Goal: Task Accomplishment & Management: Complete application form

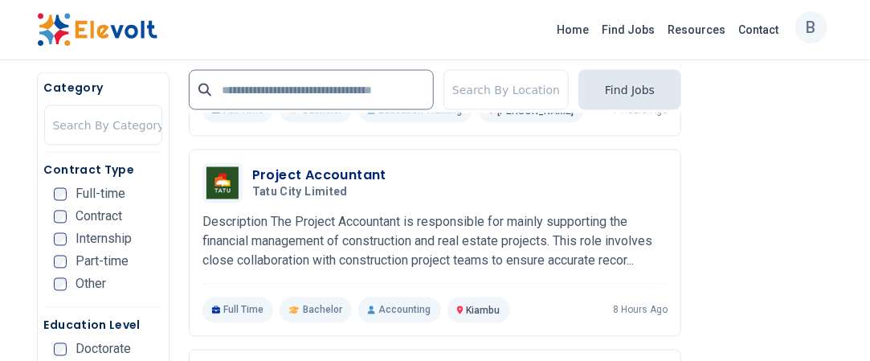
scroll to position [2881, 0]
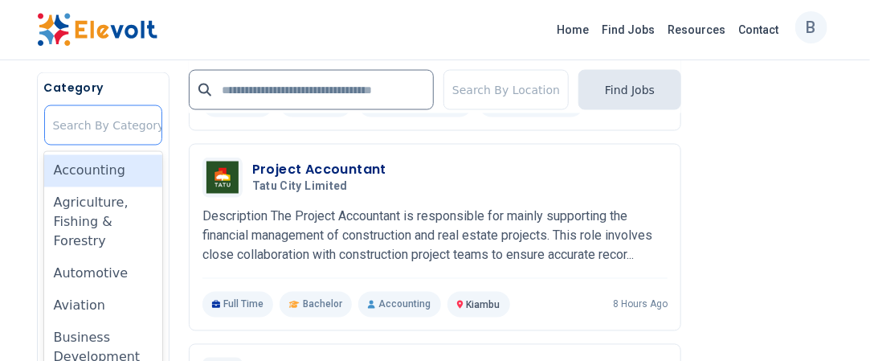
click at [103, 126] on div at bounding box center [109, 125] width 112 height 32
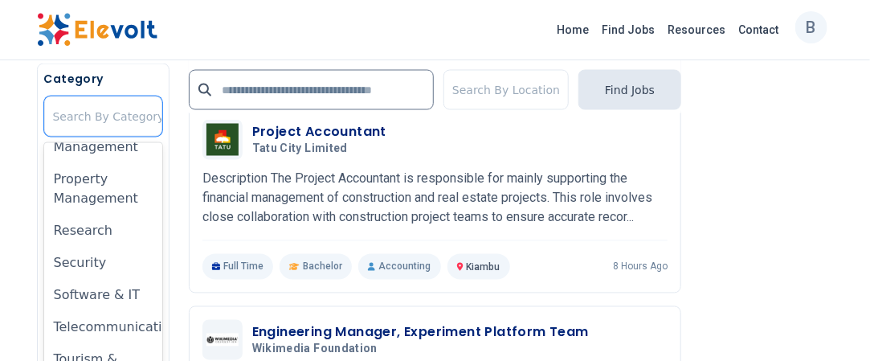
scroll to position [1311, 0]
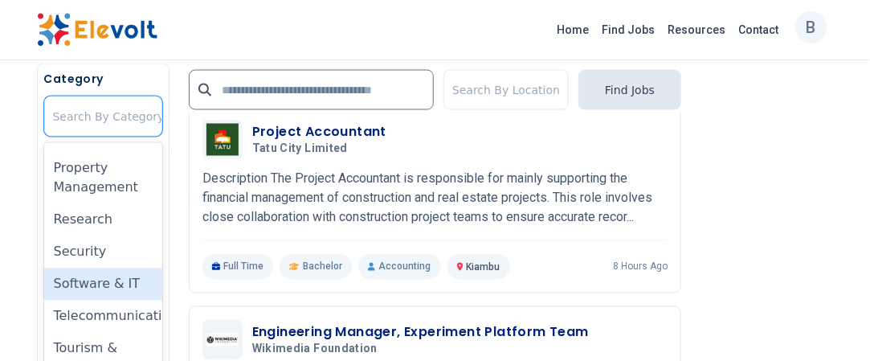
click at [109, 268] on div "Software & IT" at bounding box center [103, 284] width 118 height 32
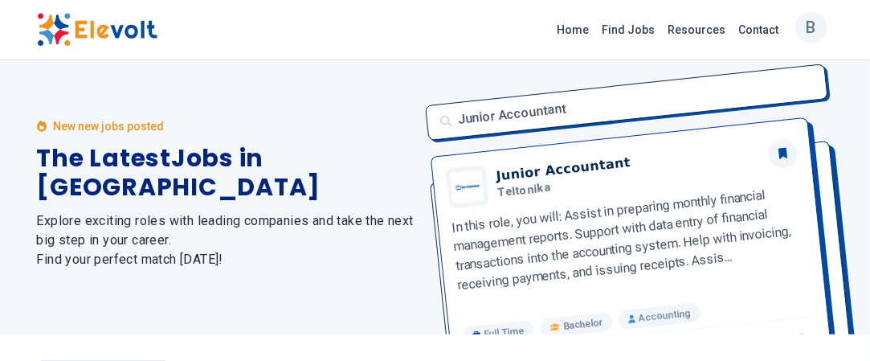
scroll to position [0, 0]
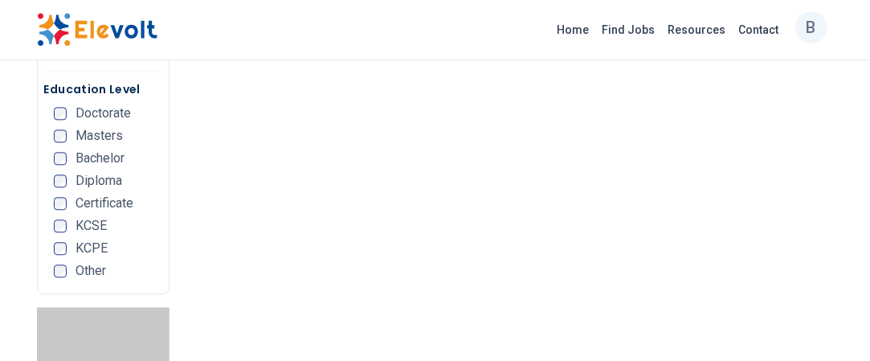
scroll to position [1139, 0]
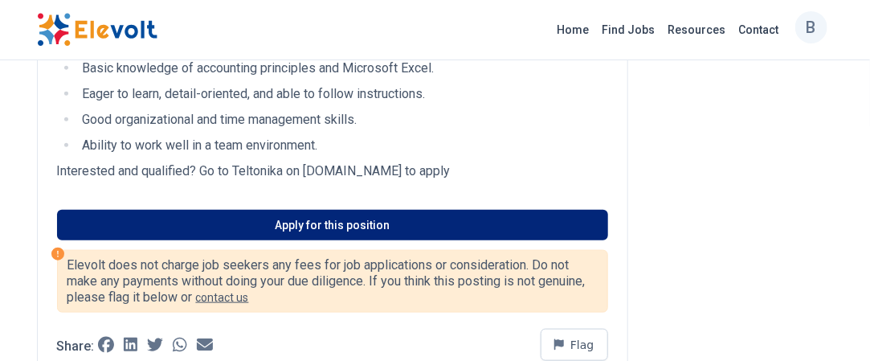
click at [380, 216] on link "Apply for this position" at bounding box center [332, 225] width 551 height 31
click at [485, 214] on link "Apply for this position" at bounding box center [332, 225] width 551 height 31
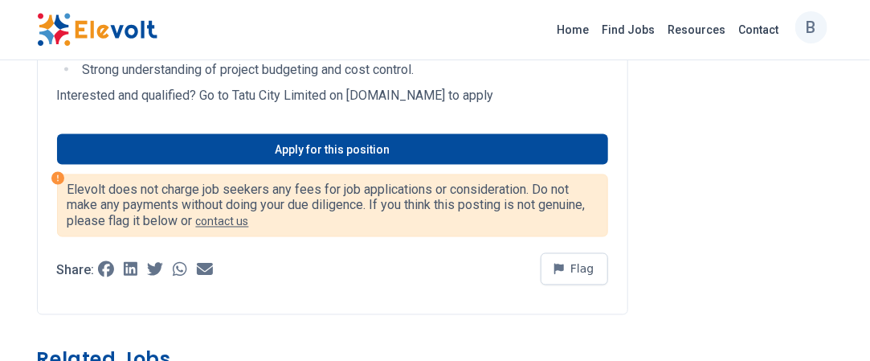
scroll to position [794, 0]
